Goal: Information Seeking & Learning: Find specific fact

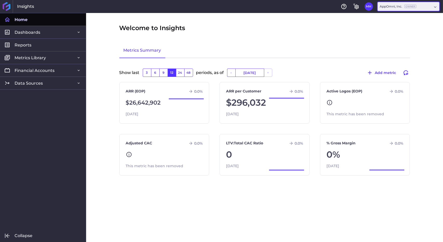
click at [398, 10] on div "AppOmni, Inc. Owner" at bounding box center [408, 6] width 62 height 9
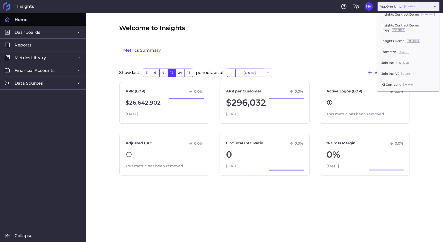
scroll to position [165, 0]
click at [397, 54] on div "Join Inc. V2 Owner" at bounding box center [408, 48] width 62 height 11
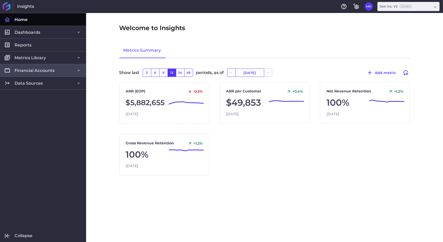
click at [40, 71] on span "Financial Accounts" at bounding box center [35, 70] width 40 height 5
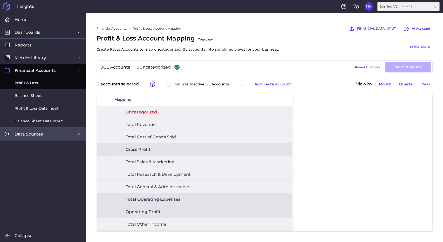
click at [44, 136] on link "Data Sources" at bounding box center [43, 133] width 86 height 13
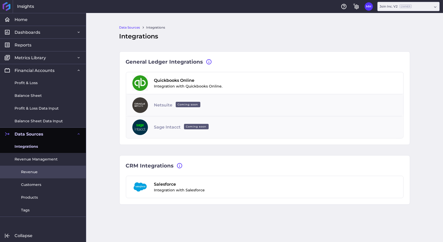
click at [33, 174] on span "Revenue" at bounding box center [29, 171] width 17 height 5
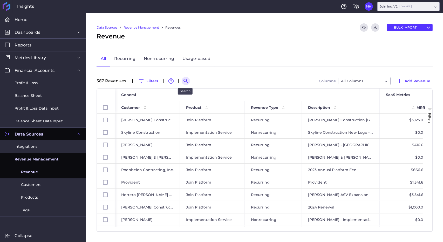
click at [185, 79] on icon "Search by" at bounding box center [185, 81] width 4 height 4
click at [277, 88] on div "Data Sources Revenue Management Revenues Refresh table data Download CSV BULK I…" at bounding box center [264, 127] width 356 height 229
click at [214, 82] on input at bounding box center [210, 81] width 41 height 8
type input "w"
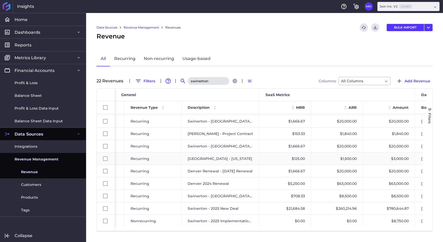
scroll to position [0, 201]
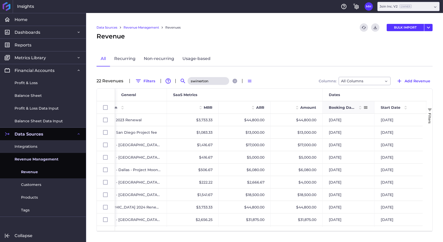
type input "swinerton"
click at [348, 105] on span "Booking Date" at bounding box center [341, 107] width 26 height 5
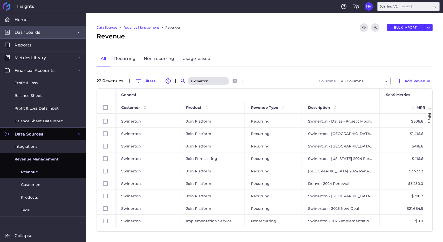
click at [37, 36] on link "Dashboards" at bounding box center [43, 32] width 86 height 13
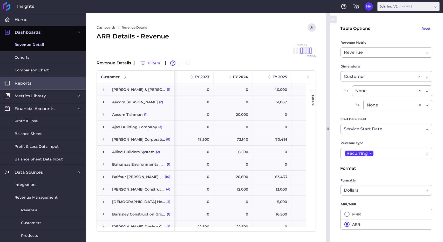
click at [39, 82] on link "Reports" at bounding box center [43, 82] width 86 height 13
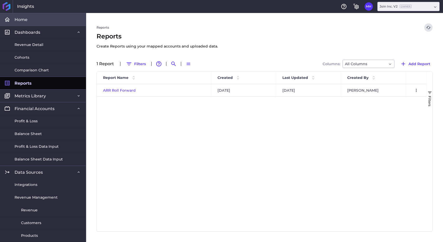
click at [49, 21] on link "Home" at bounding box center [43, 19] width 86 height 13
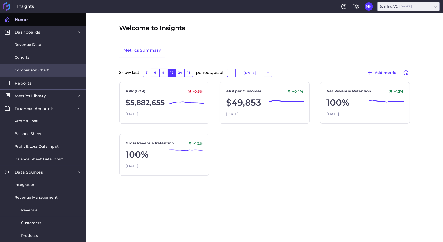
click at [34, 67] on link "Comparison Chart" at bounding box center [43, 70] width 86 height 13
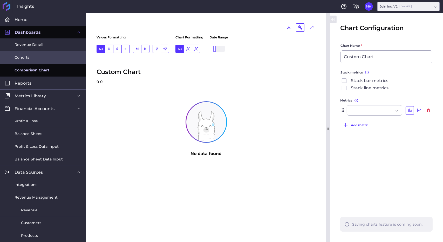
click at [38, 58] on link "Cohorts" at bounding box center [43, 57] width 86 height 13
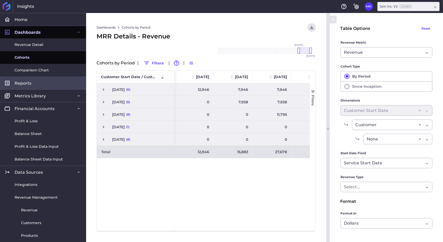
click at [43, 86] on link "Reports" at bounding box center [43, 82] width 86 height 13
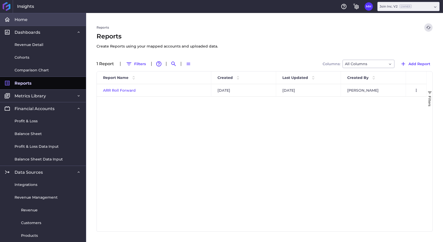
click at [52, 21] on link "Home" at bounding box center [43, 19] width 86 height 13
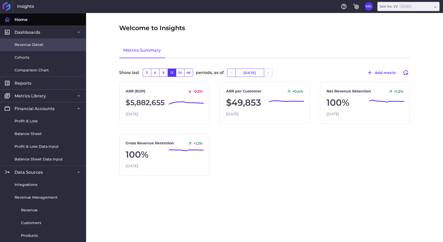
drag, startPoint x: 50, startPoint y: 35, endPoint x: 50, endPoint y: 41, distance: 6.3
click at [48, 46] on link "Revenue Detail" at bounding box center [43, 44] width 86 height 13
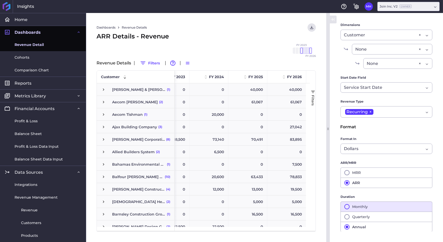
click at [360, 206] on button "Monthly" at bounding box center [386, 206] width 92 height 10
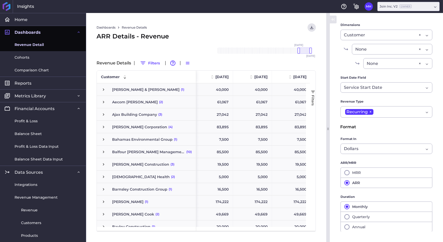
click at [162, 66] on div "Revenue Details Filters Advanced table features Switch to Compact Density" at bounding box center [205, 63] width 219 height 8
click at [157, 64] on button "Filters" at bounding box center [149, 63] width 25 height 8
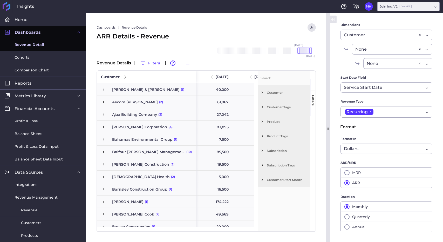
click at [270, 93] on span "Customer" at bounding box center [287, 92] width 41 height 4
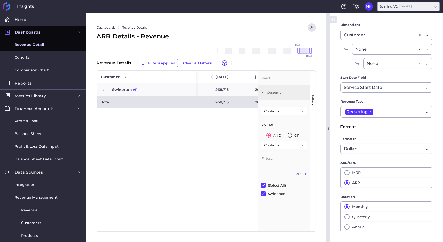
type input "swiner"
click at [197, 127] on div "331,715 331,715 268,715 268,715 268,715 331,715 331,715 268,715 268,715 268,715" at bounding box center [227, 154] width 62 height 143
click at [287, 92] on span "Customer" at bounding box center [287, 92] width 41 height 4
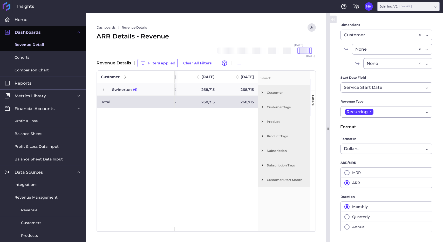
click at [312, 95] on span "Filters" at bounding box center [313, 100] width 4 height 11
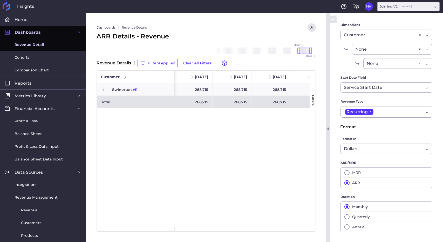
click at [103, 90] on span "Press SPACE to select this row." at bounding box center [103, 89] width 5 height 5
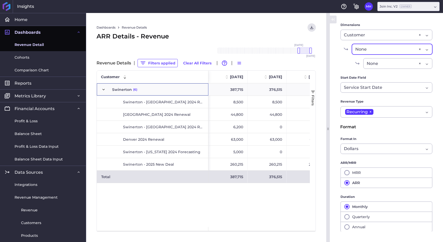
click at [369, 50] on div "None" at bounding box center [385, 49] width 61 height 6
click at [370, 46] on div "None" at bounding box center [385, 49] width 61 height 6
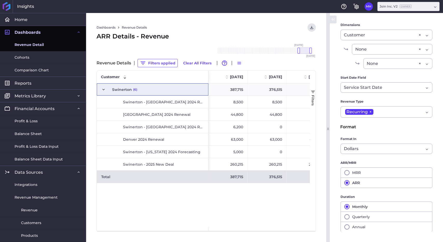
click at [314, 90] on span "button" at bounding box center [312, 91] width 5 height 5
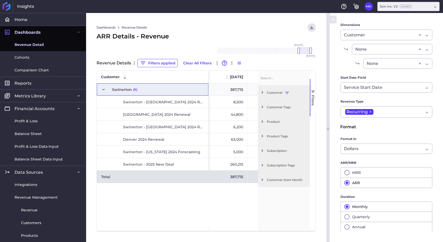
click at [279, 151] on span "Subscription" at bounding box center [287, 151] width 41 height 4
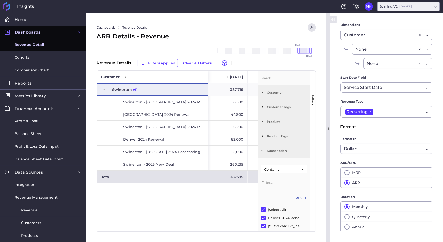
click at [279, 151] on span "Subscription" at bounding box center [287, 151] width 41 height 4
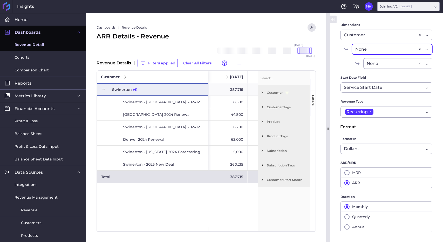
click at [388, 43] on form "Table Options Reset Revenue Metric Revenue Revenue Cohort Type By Period Since …" at bounding box center [386, 107] width 92 height 250
click at [387, 46] on div "None" at bounding box center [385, 49] width 61 height 6
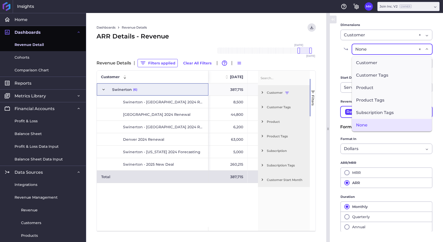
click at [380, 107] on span "Subscription Tags" at bounding box center [392, 112] width 80 height 12
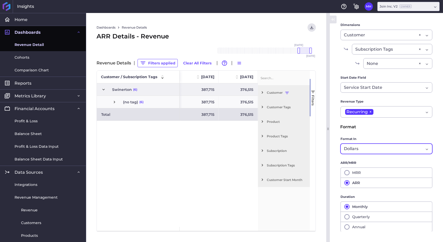
click at [369, 149] on div "Dollars" at bounding box center [384, 148] width 80 height 6
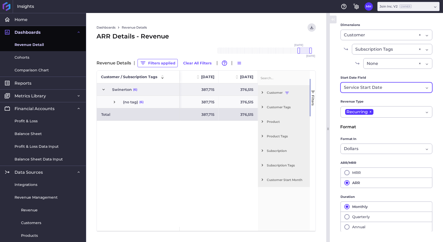
click at [370, 84] on span "Service Start Date" at bounding box center [363, 87] width 38 height 6
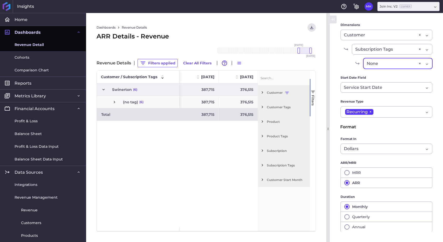
click at [372, 63] on span "None" at bounding box center [371, 63] width 11 height 6
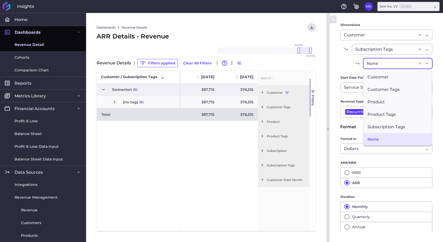
click at [343, 75] on span "Start Date Field" at bounding box center [352, 77] width 25 height 5
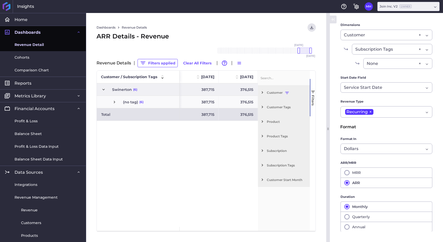
click at [116, 155] on div "Swinerton (6) (no tag) (6) Total 387,715 376,515 331,715 331,715 387,715 376,51…" at bounding box center [177, 154] width 161 height 143
click at [373, 44] on div "Subscription Tags None ×" at bounding box center [392, 49] width 80 height 11
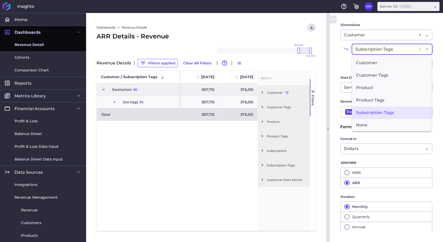
click at [418, 48] on div "×" at bounding box center [419, 49] width 2 height 6
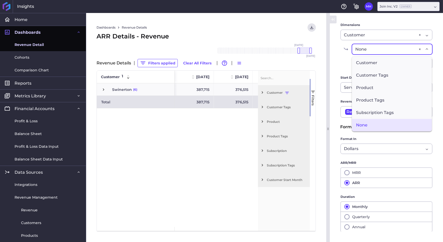
click at [168, 123] on div "Swinerton (6) Total 387,715 376,515 331,715 331,715 387,715 376,515 331,715 331…" at bounding box center [177, 154] width 161 height 143
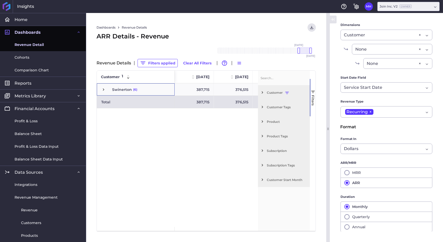
click at [104, 92] on span "Press SPACE to select this row." at bounding box center [103, 89] width 5 height 12
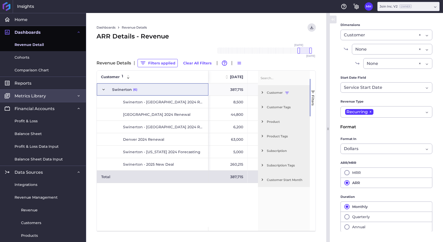
click at [36, 96] on span "Metrics Library" at bounding box center [30, 95] width 31 height 5
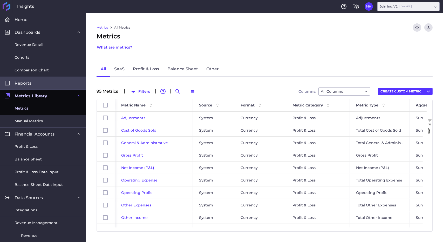
click at [41, 80] on link "Reports" at bounding box center [43, 82] width 86 height 13
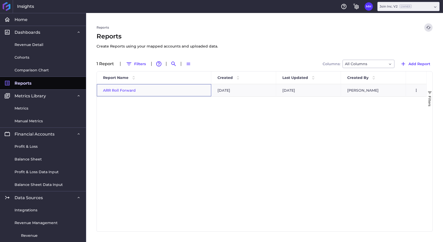
click at [125, 91] on span "ARR Roll Forward" at bounding box center [119, 90] width 33 height 5
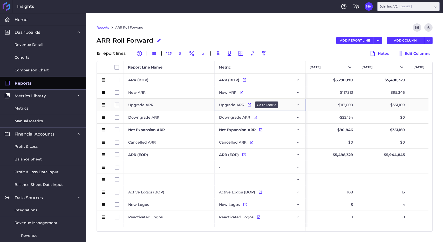
click at [249, 105] on icon "Press SPACE to select this row." at bounding box center [249, 105] width 4 height 4
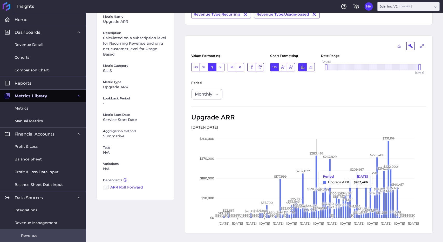
click at [39, 232] on link "Revenue" at bounding box center [43, 235] width 86 height 13
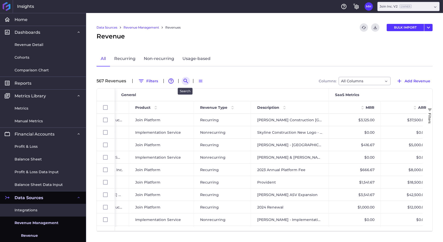
click at [184, 84] on button "Search by" at bounding box center [185, 81] width 8 height 8
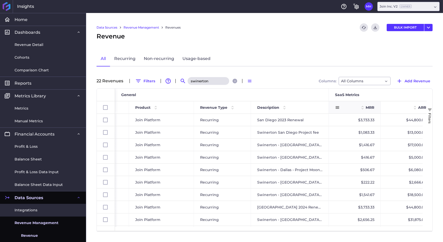
type input "swinerton"
click at [360, 108] on span at bounding box center [362, 107] width 6 height 6
click at [363, 106] on span at bounding box center [362, 107] width 6 height 6
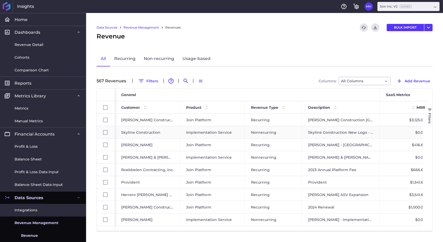
checkbox input "false"
checkbox input "true"
checkbox input "false"
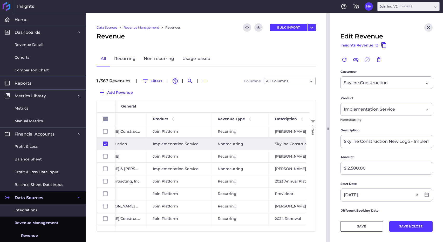
click at [416, 29] on div at bounding box center [386, 27] width 92 height 8
click at [425, 25] on icon "Close" at bounding box center [428, 27] width 6 height 6
checkbox input "false"
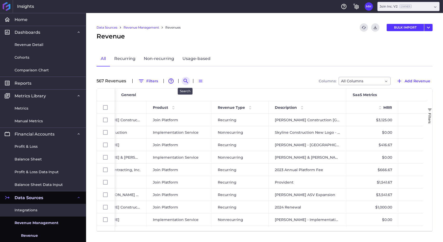
click at [189, 80] on button "Search by" at bounding box center [185, 81] width 8 height 8
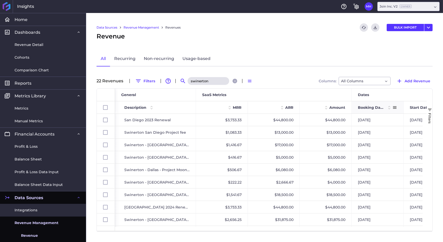
type input "swinerton"
click at [380, 106] on span "Booking Date" at bounding box center [371, 107] width 26 height 5
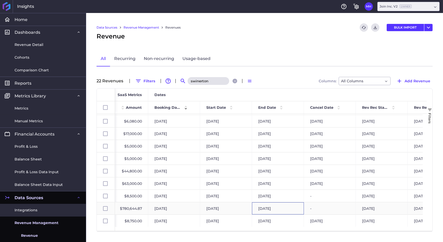
click at [297, 209] on div "[DATE]" at bounding box center [278, 208] width 52 height 12
checkbox input "false"
checkbox input "true"
checkbox input "false"
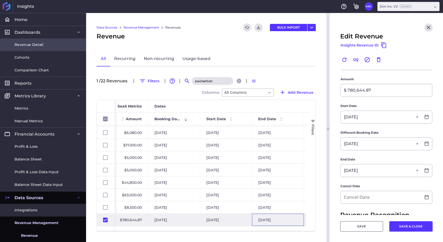
click at [38, 45] on span "Revenue Detail" at bounding box center [29, 44] width 29 height 5
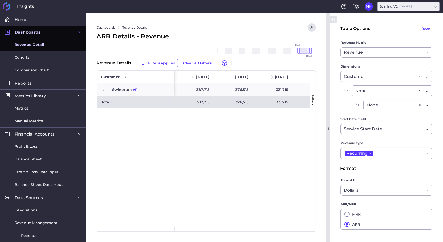
click at [314, 94] on span "button" at bounding box center [312, 91] width 5 height 5
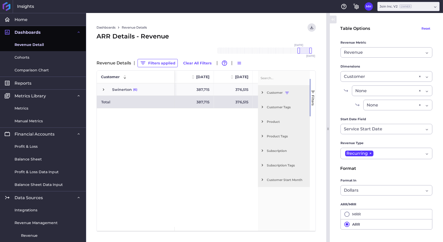
drag, startPoint x: 271, startPoint y: 122, endPoint x: 214, endPoint y: 133, distance: 57.9
click at [214, 133] on div "Customer [DATE] [DATE] [DATE] (6)" at bounding box center [206, 151] width 219 height 160
click at [105, 87] on span "Press SPACE to select this row." at bounding box center [103, 89] width 5 height 5
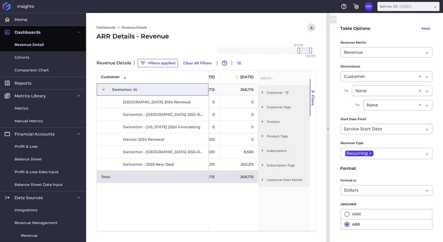
click at [292, 60] on div "Revenue Details Filters applied Clear All Filters Advanced table features Switc…" at bounding box center [205, 63] width 219 height 8
click at [239, 64] on icon "button" at bounding box center [239, 63] width 5 height 5
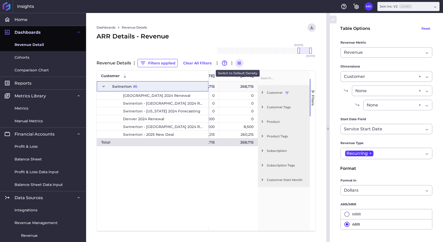
click at [239, 64] on icon "button" at bounding box center [239, 63] width 4 height 3
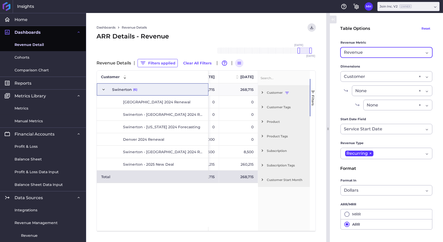
click at [383, 56] on div "Revenue Revenue" at bounding box center [386, 52] width 92 height 10
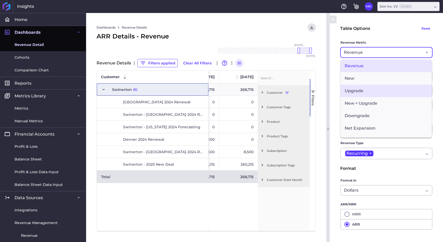
click at [375, 87] on span "Upgrade" at bounding box center [385, 91] width 91 height 12
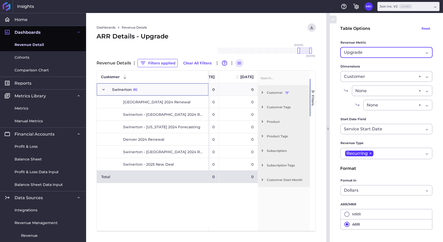
click at [222, 138] on div "0" at bounding box center [238, 139] width 39 height 12
click at [312, 90] on span "button" at bounding box center [312, 91] width 5 height 5
